Goal: Information Seeking & Learning: Find specific fact

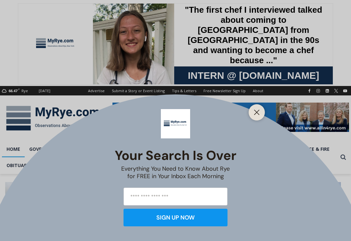
click at [256, 114] on icon "Close" at bounding box center [257, 112] width 6 height 6
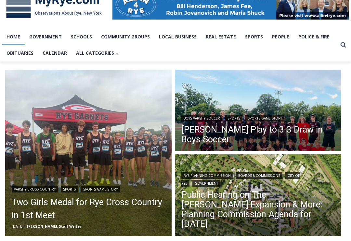
scroll to position [112, 0]
click at [335, 158] on img "Read More Public Hearing on The Osborn Expansion & More: Planning Commission Ag…" at bounding box center [258, 195] width 167 height 83
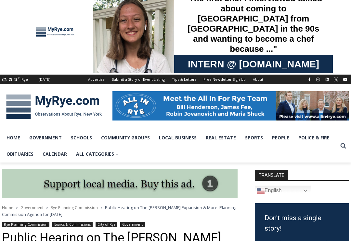
scroll to position [11, 0]
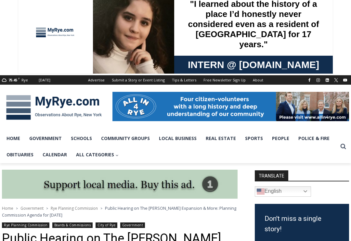
click at [30, 156] on link "Obituaries" at bounding box center [20, 154] width 36 height 16
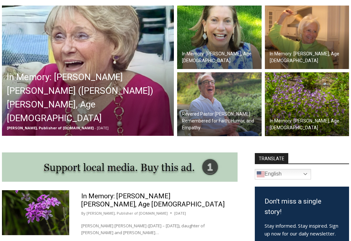
scroll to position [209, 0]
click at [28, 112] on h2 "In Memory: [PERSON_NAME] [PERSON_NAME] ([PERSON_NAME]) [PERSON_NAME], Age [DEMO…" at bounding box center [90, 98] width 166 height 55
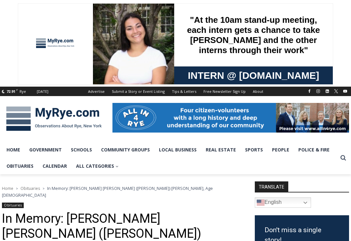
click at [13, 153] on link "Home" at bounding box center [13, 149] width 23 height 16
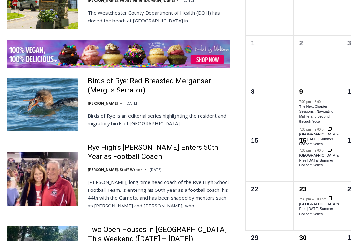
scroll to position [1003, 0]
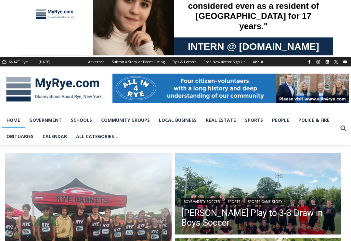
scroll to position [29, 0]
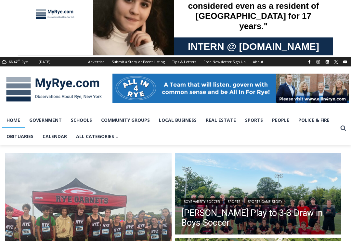
click at [17, 137] on link "Obituaries" at bounding box center [20, 136] width 36 height 16
